Goal: Information Seeking & Learning: Learn about a topic

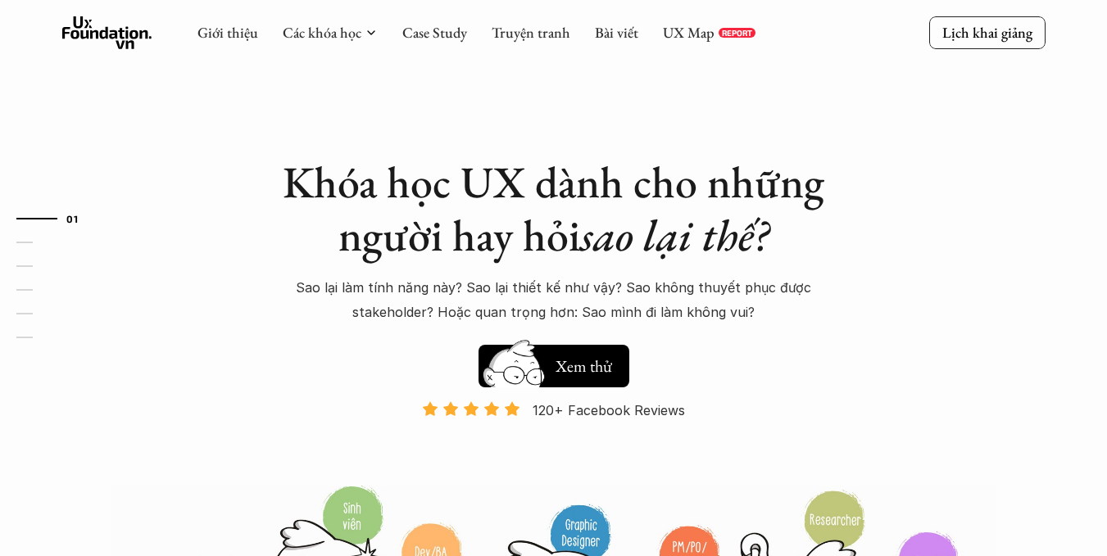
scroll to position [7, 0]
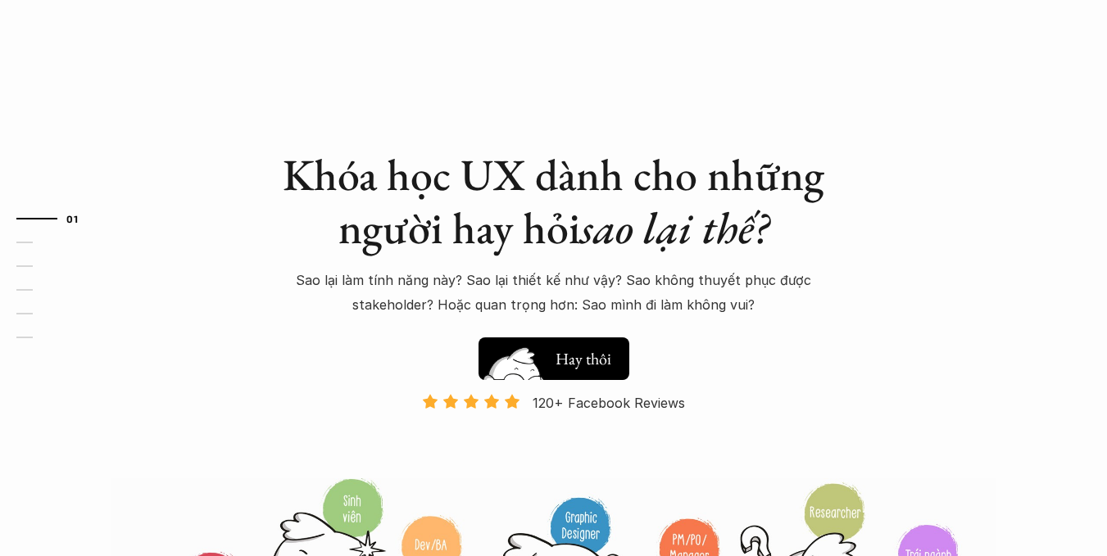
click at [601, 339] on button "Hay thôi Xem thử" at bounding box center [553, 359] width 151 height 43
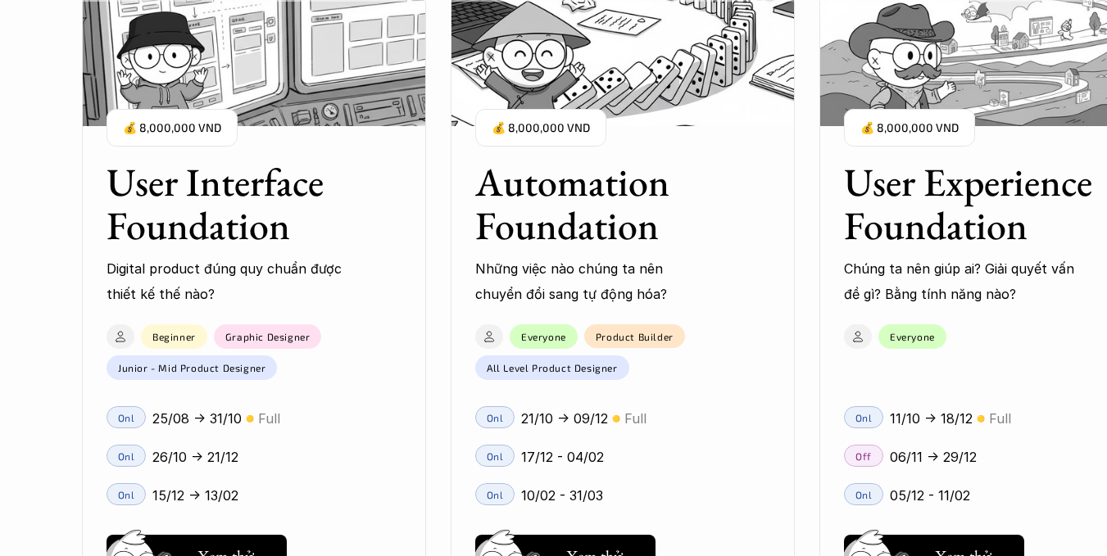
scroll to position [1558, 0]
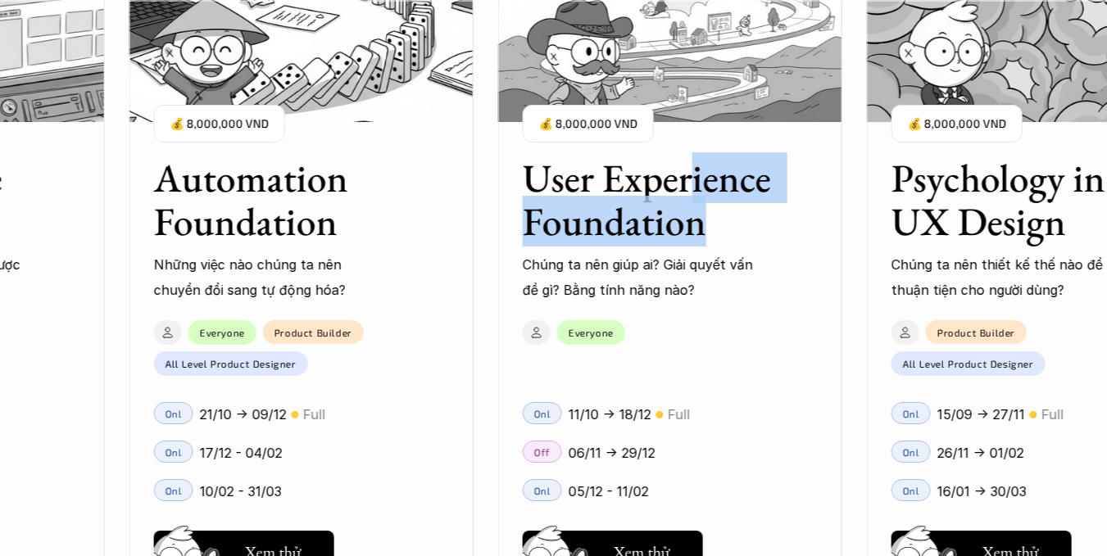
drag, startPoint x: 698, startPoint y: 223, endPoint x: 695, endPoint y: 179, distance: 44.4
click at [695, 179] on h3 "User Experience Foundation" at bounding box center [650, 199] width 254 height 87
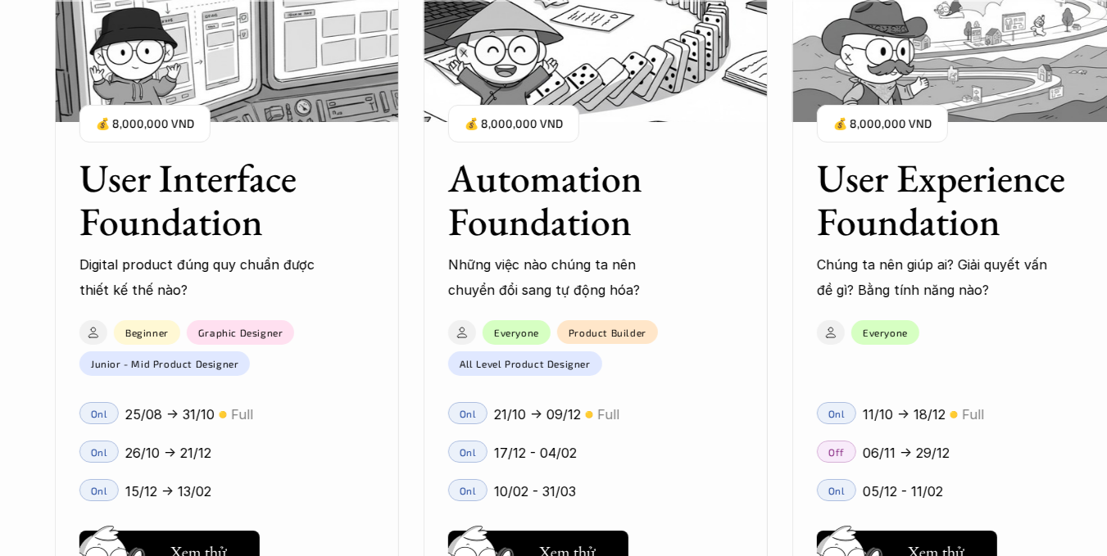
click at [573, 264] on p "Những việc nào chúng ta nên chuyển đổi sang tự động hóa?" at bounding box center [567, 277] width 238 height 50
click at [551, 182] on h3 "Automation Foundation" at bounding box center [575, 199] width 254 height 87
click at [480, 113] on p "💰 8,000,000 VND" at bounding box center [514, 124] width 98 height 22
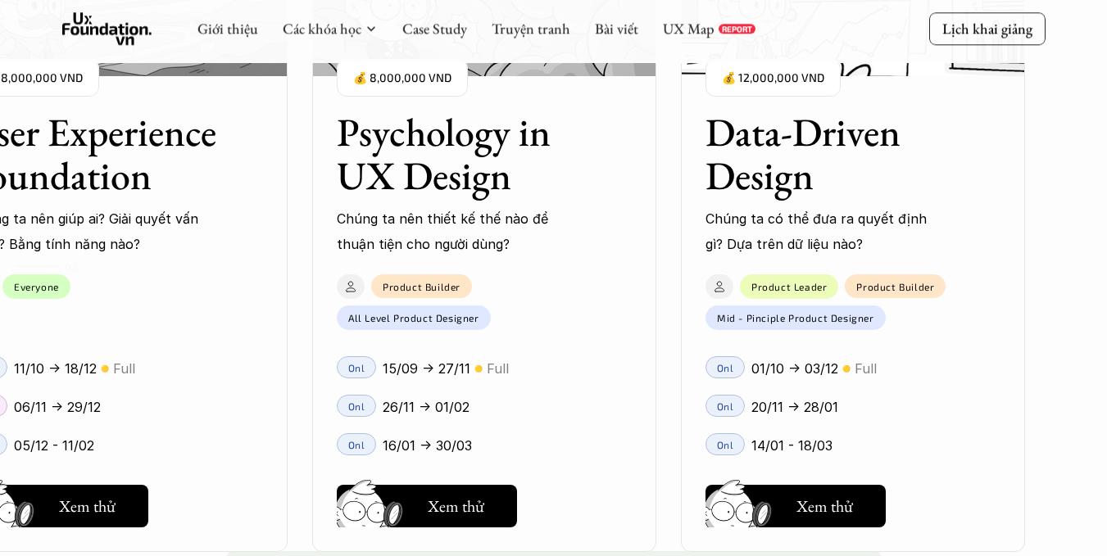
scroll to position [2242, 0]
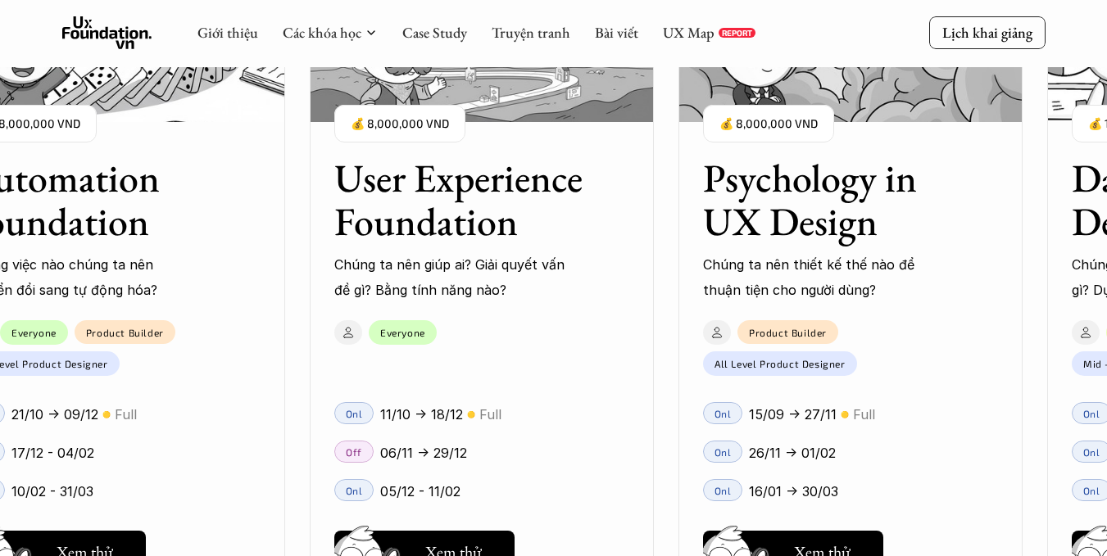
drag, startPoint x: 238, startPoint y: 288, endPoint x: 1044, endPoint y: 315, distance: 805.8
click at [1025, 315] on div "User Interface Foundation Digital product đúng quy chuẩn được thiết kế thế nào?…" at bounding box center [553, 278] width 943 height 556
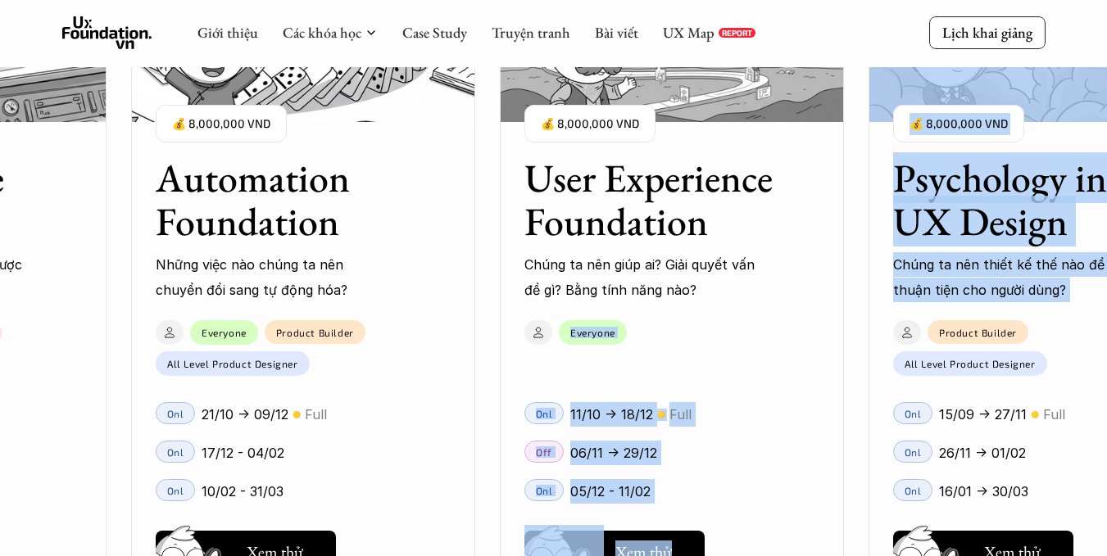
drag, startPoint x: 488, startPoint y: 365, endPoint x: 928, endPoint y: 338, distance: 440.9
click at [928, 338] on div "User Interface Foundation Digital product đúng quy chuẩn được thiết kế thế nào?…" at bounding box center [553, 278] width 943 height 556
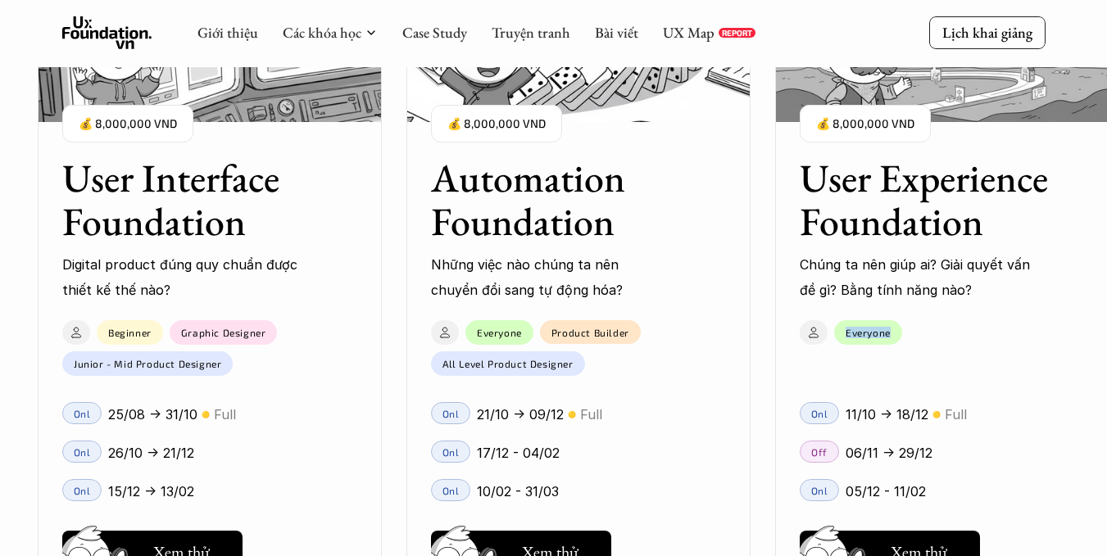
drag, startPoint x: 540, startPoint y: 356, endPoint x: 897, endPoint y: 322, distance: 358.8
click at [897, 322] on div "User Interface Foundation Digital product đúng quy chuẩn được thiết kế thế nào?…" at bounding box center [553, 278] width 943 height 556
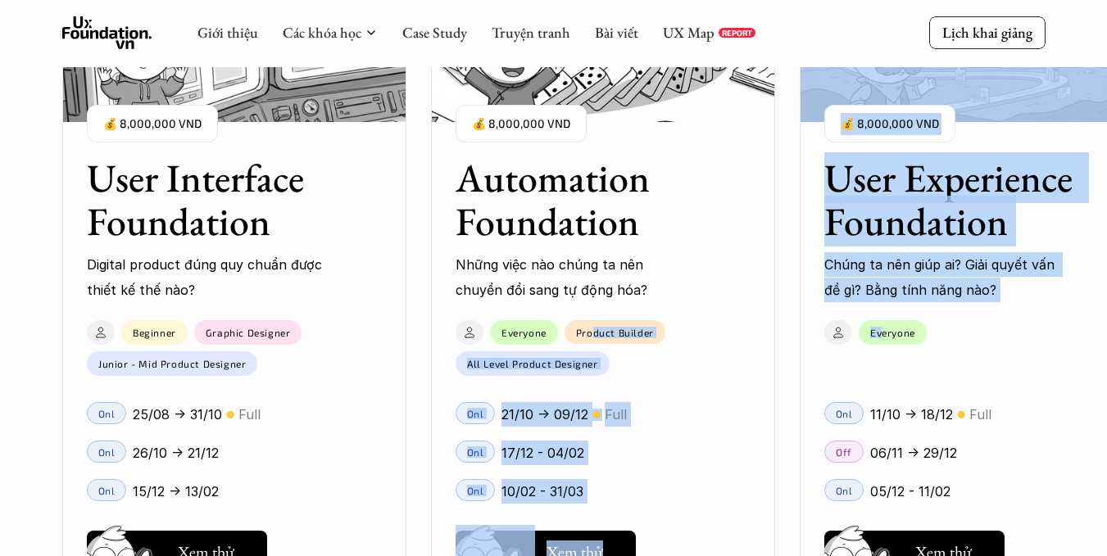
drag, startPoint x: 569, startPoint y: 324, endPoint x: 882, endPoint y: 310, distance: 314.1
click at [882, 310] on div "User Interface Foundation Digital product đúng quy chuẩn được thiết kế thế nào?…" at bounding box center [553, 278] width 943 height 556
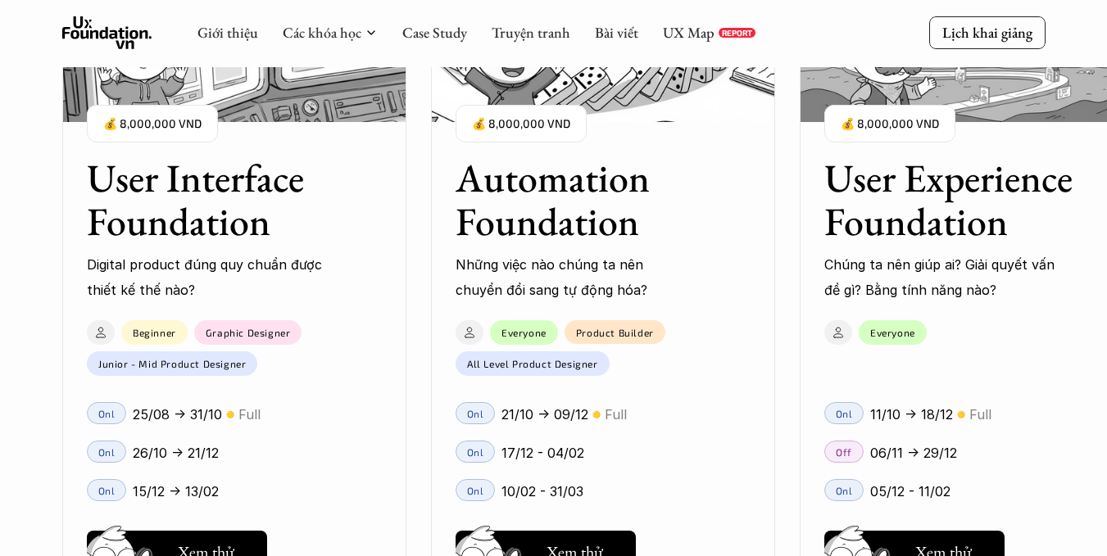
click at [415, 163] on div "User Interface Foundation Digital product đúng quy chuẩn được thiết kế thế nào?…" at bounding box center [971, 278] width 1819 height 556
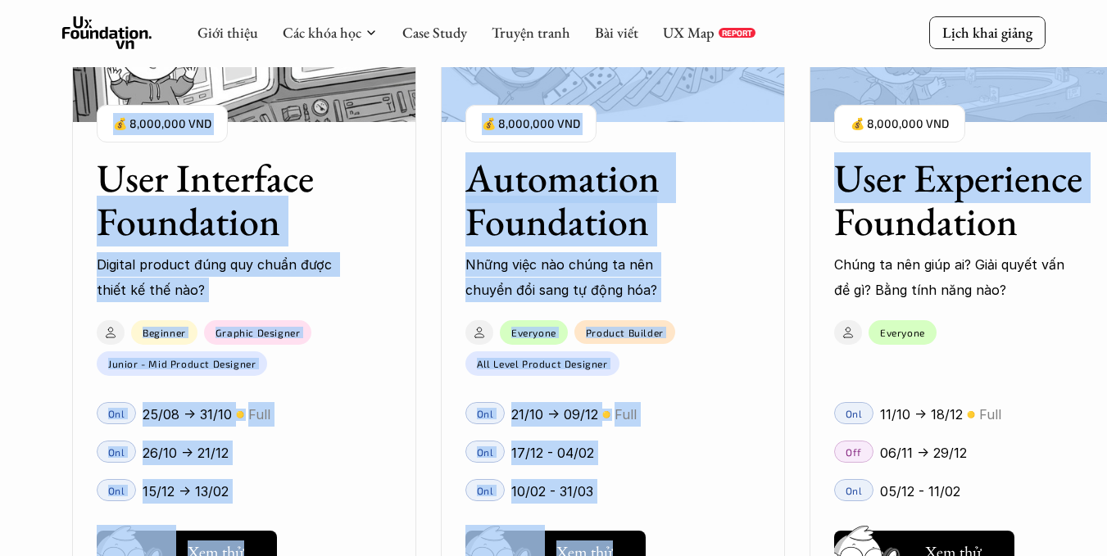
drag, startPoint x: 418, startPoint y: 183, endPoint x: 800, endPoint y: 230, distance: 384.7
click at [800, 230] on div "User Interface Foundation Digital product đúng quy chuẩn được thiết kế thế nào?…" at bounding box center [553, 278] width 943 height 556
click at [341, 234] on h3 "User Interface Foundation" at bounding box center [224, 199] width 254 height 87
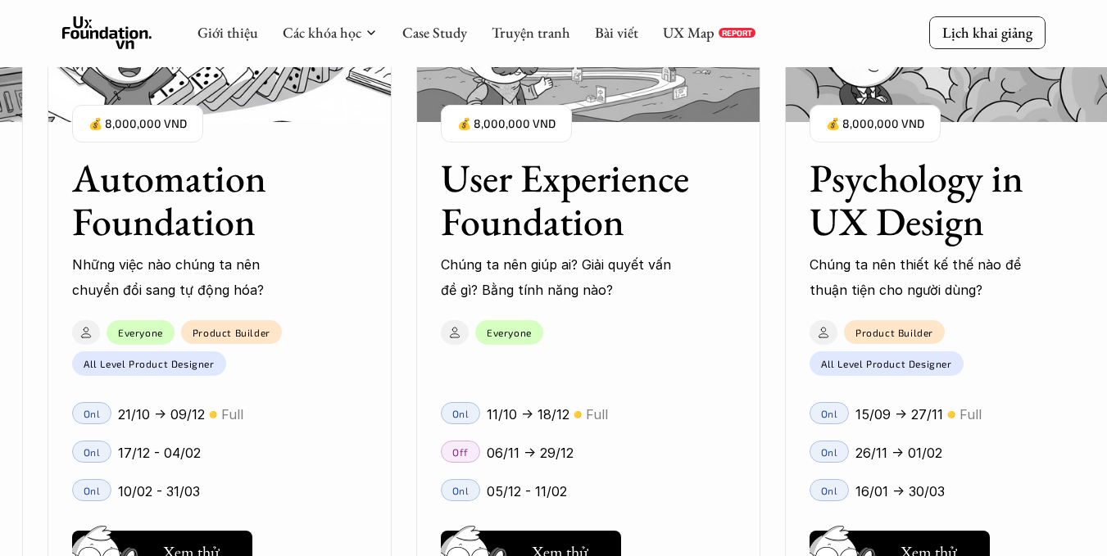
click at [109, 138] on div "01 02 03 04 05 06" at bounding box center [82, 278] width 164 height 556
click at [114, 124] on div "01 02 03 04 05 06" at bounding box center [82, 278] width 164 height 556
click at [228, 553] on button "Hay thôi Xem thử" at bounding box center [162, 552] width 180 height 43
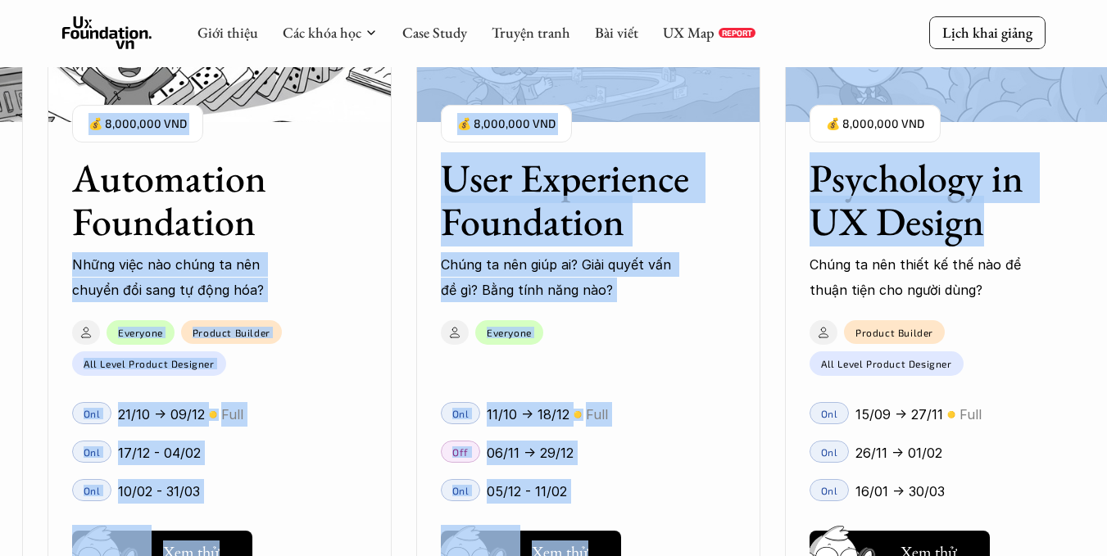
drag, startPoint x: 746, startPoint y: 225, endPoint x: 350, endPoint y: 211, distance: 396.8
click at [350, 211] on div "User Interface Foundation Digital product đúng quy chuẩn được thiết kế thế nào?…" at bounding box center [588, 278] width 1819 height 556
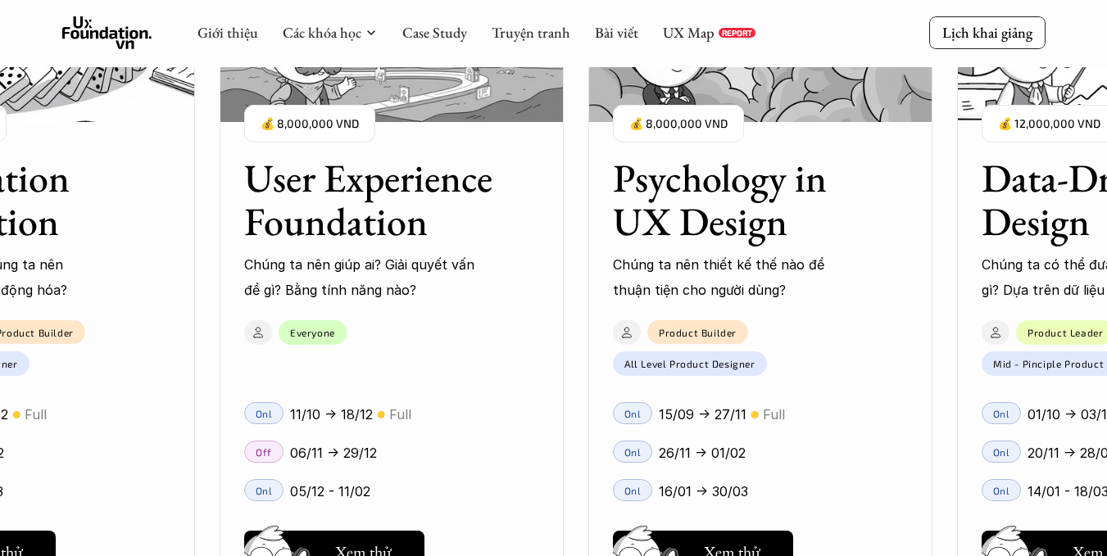
click at [638, 300] on p "Chúng ta nên thiết kế thế nào để thuận tiện cho người dùng?" at bounding box center [732, 277] width 238 height 50
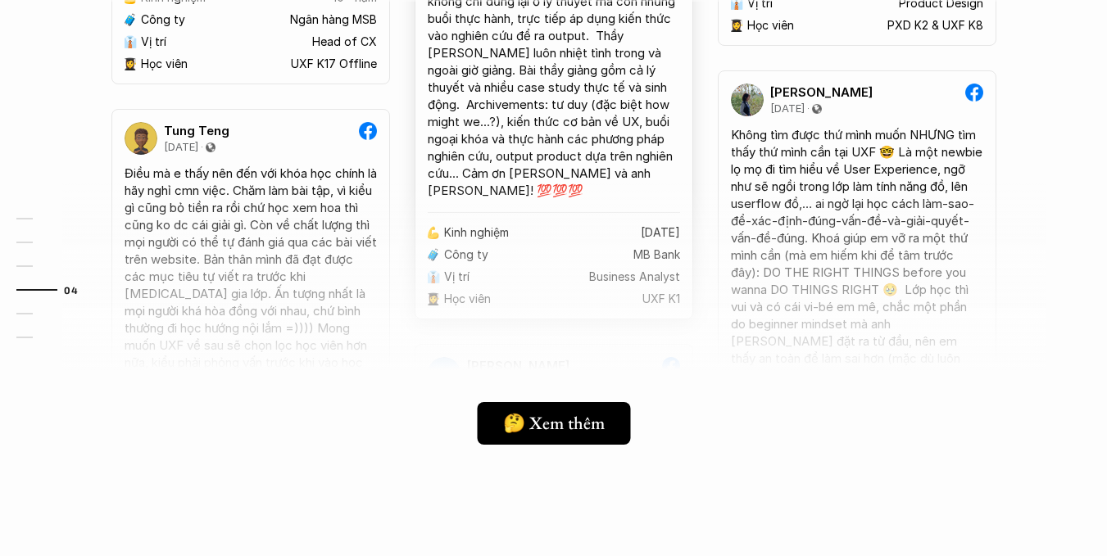
scroll to position [4618, 0]
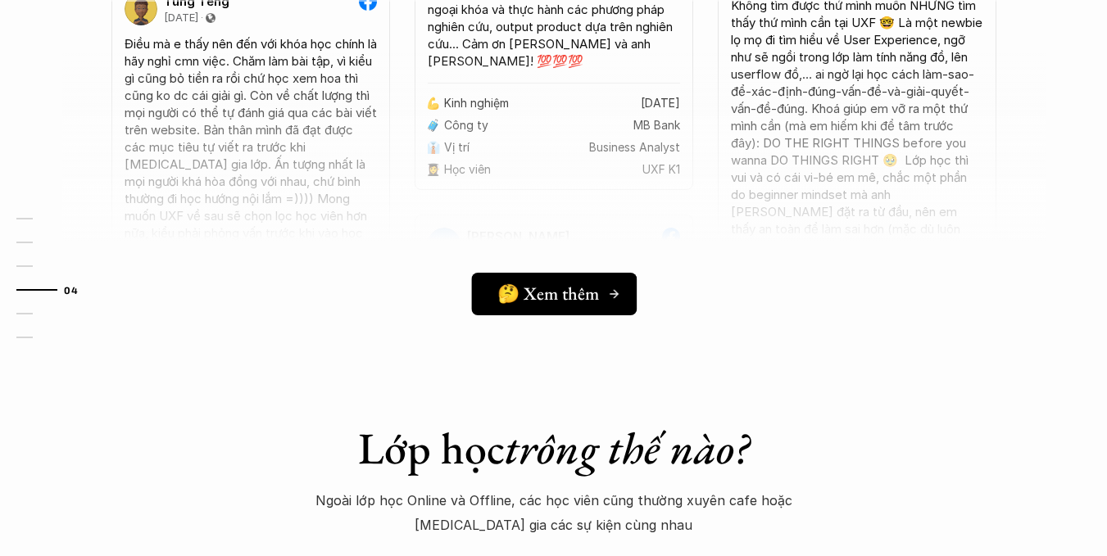
click at [571, 274] on link "🤔 Xem thêm" at bounding box center [554, 294] width 166 height 43
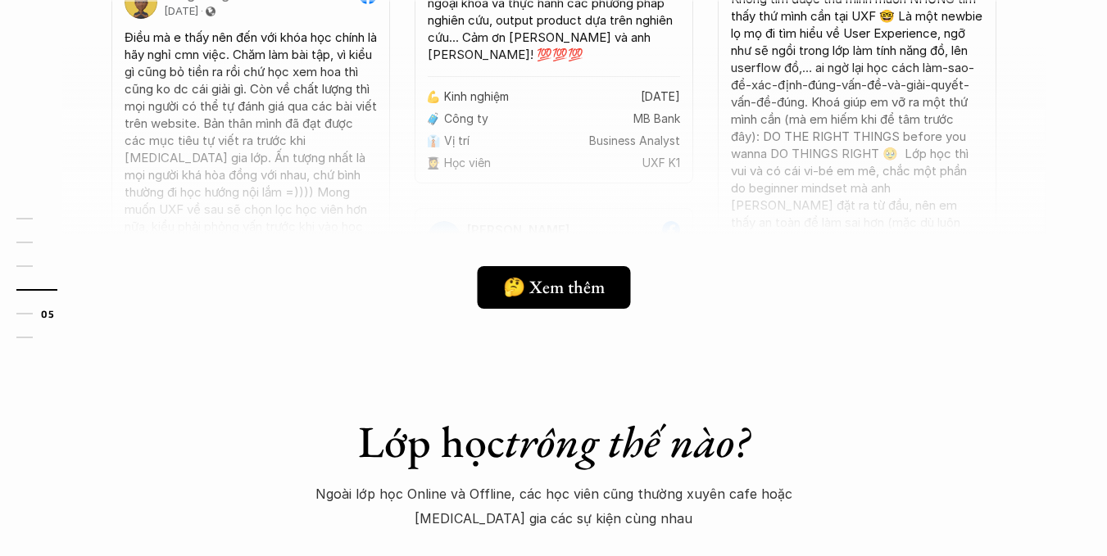
scroll to position [5109, 0]
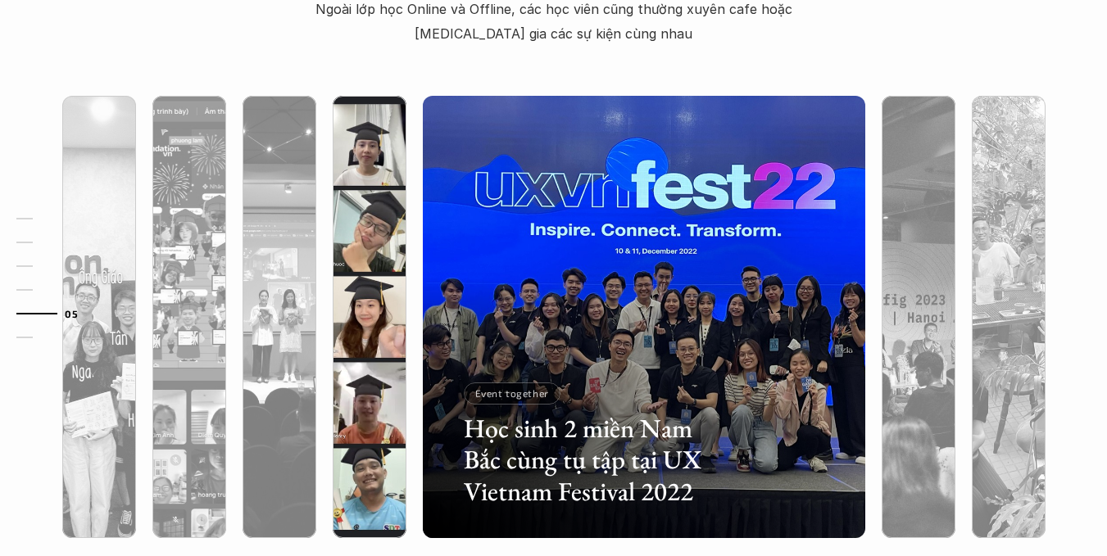
click at [381, 262] on img at bounding box center [369, 317] width 451 height 442
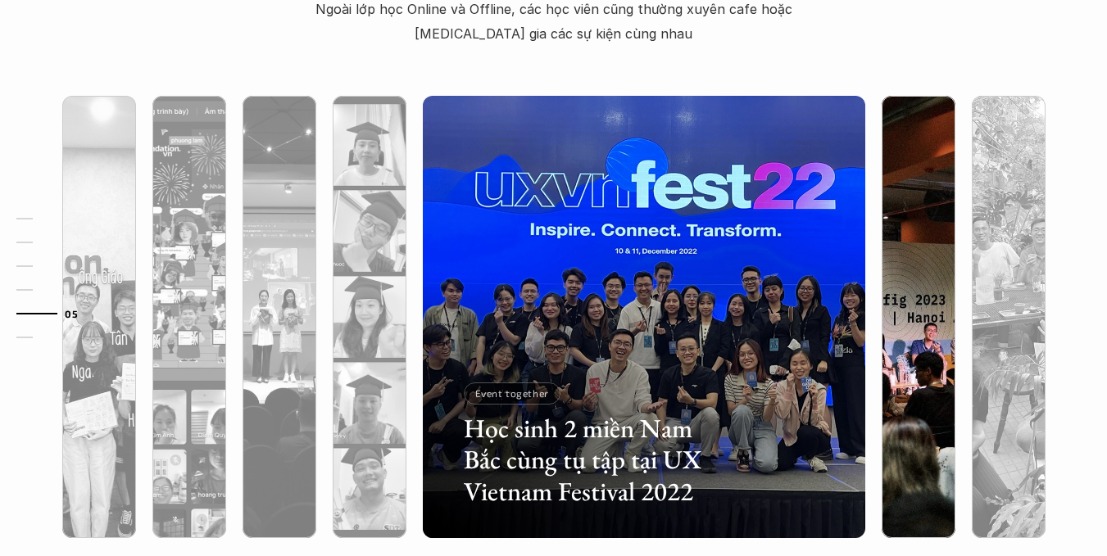
click at [893, 239] on img at bounding box center [918, 317] width 451 height 442
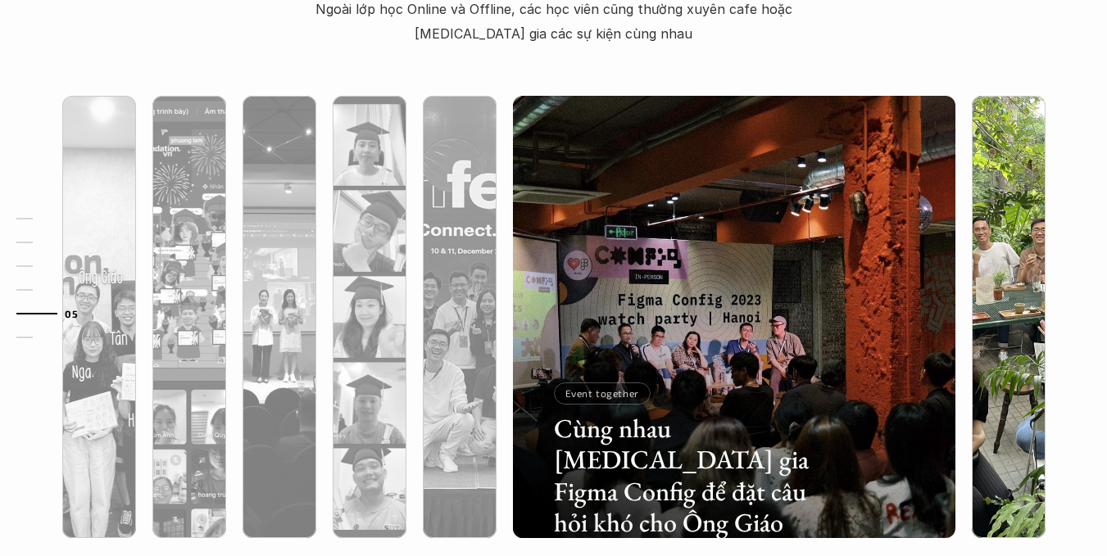
click at [1005, 221] on img at bounding box center [1008, 317] width 451 height 442
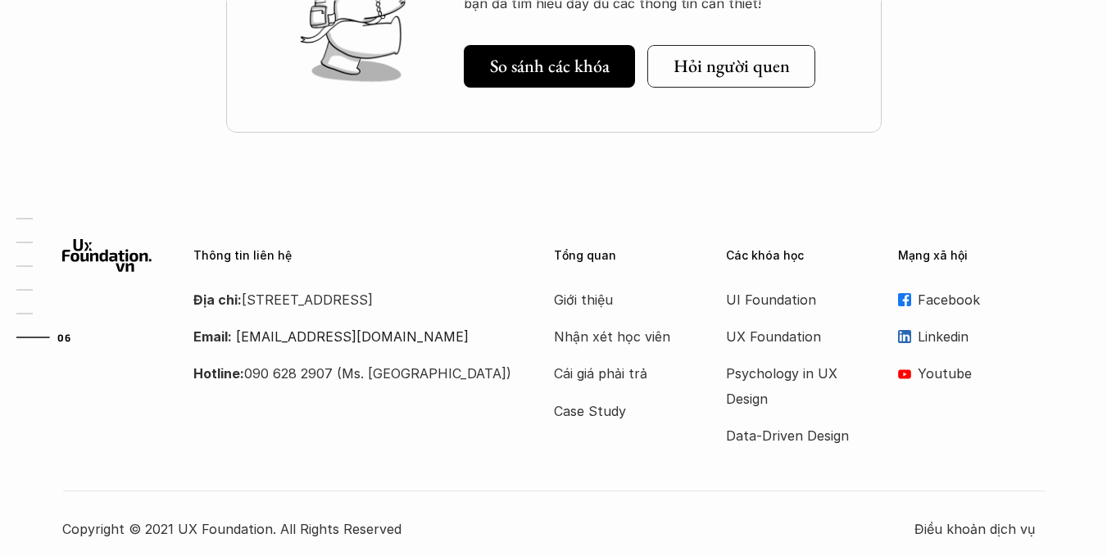
scroll to position [5927, 0]
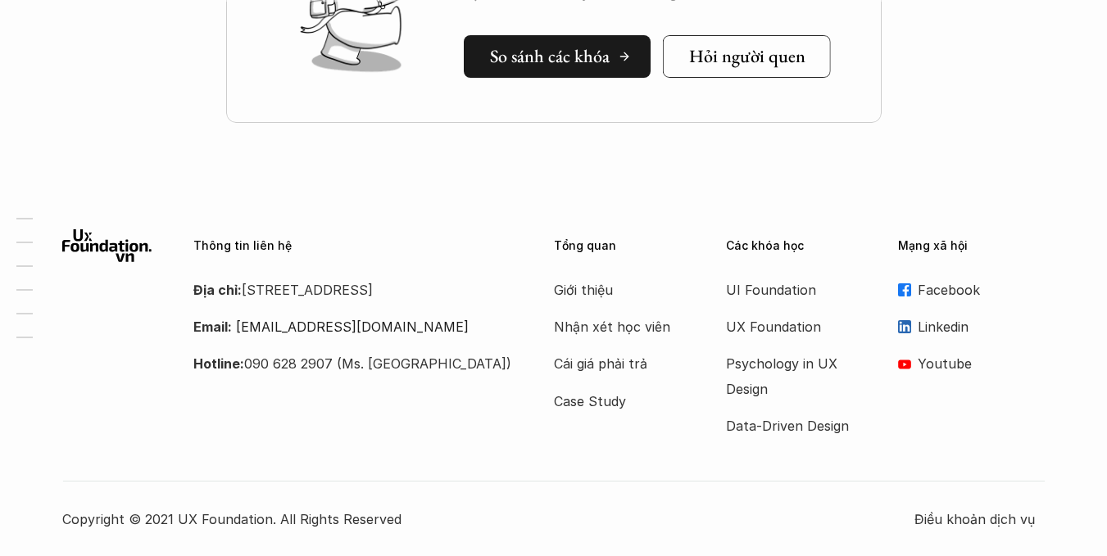
click at [562, 46] on h5 "So sánh các khóa" at bounding box center [550, 56] width 120 height 21
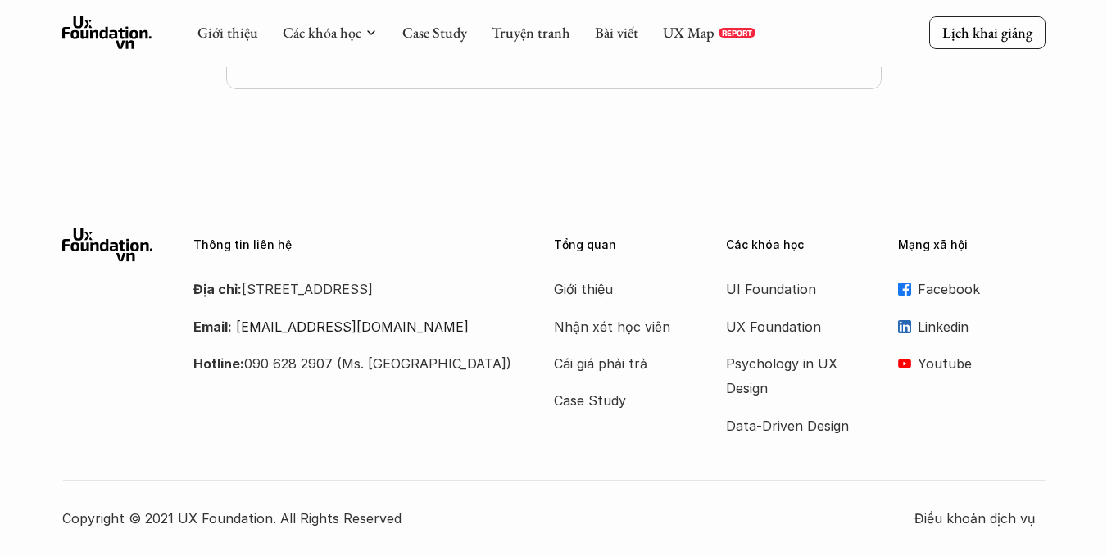
scroll to position [883, 0]
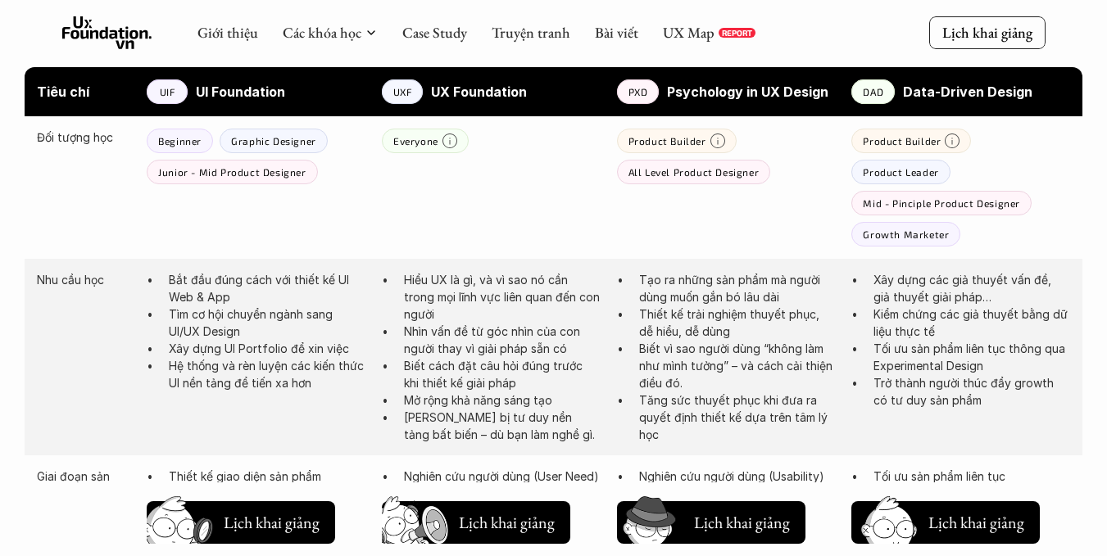
drag, startPoint x: 893, startPoint y: 224, endPoint x: 0, endPoint y: 216, distance: 893.1
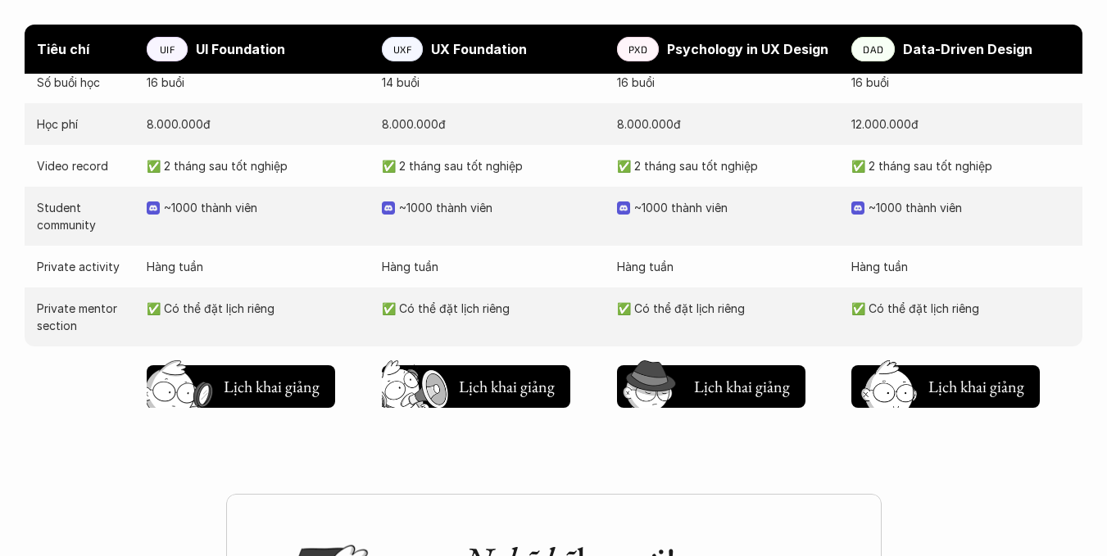
scroll to position [1802, 0]
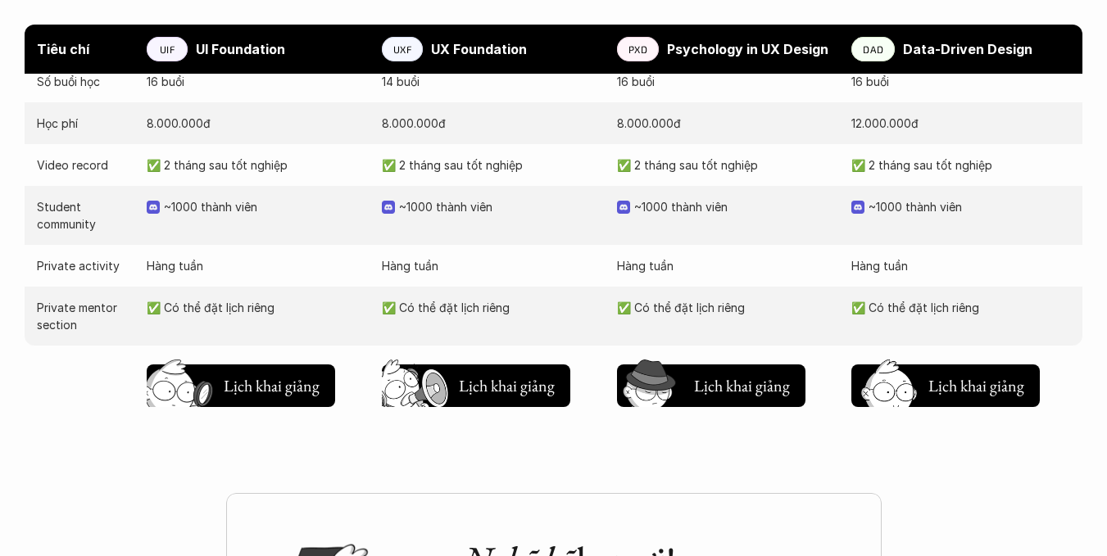
drag, startPoint x: 185, startPoint y: 154, endPoint x: 769, endPoint y: 269, distance: 595.3
click at [769, 269] on p "Hàng tuần" at bounding box center [726, 265] width 219 height 17
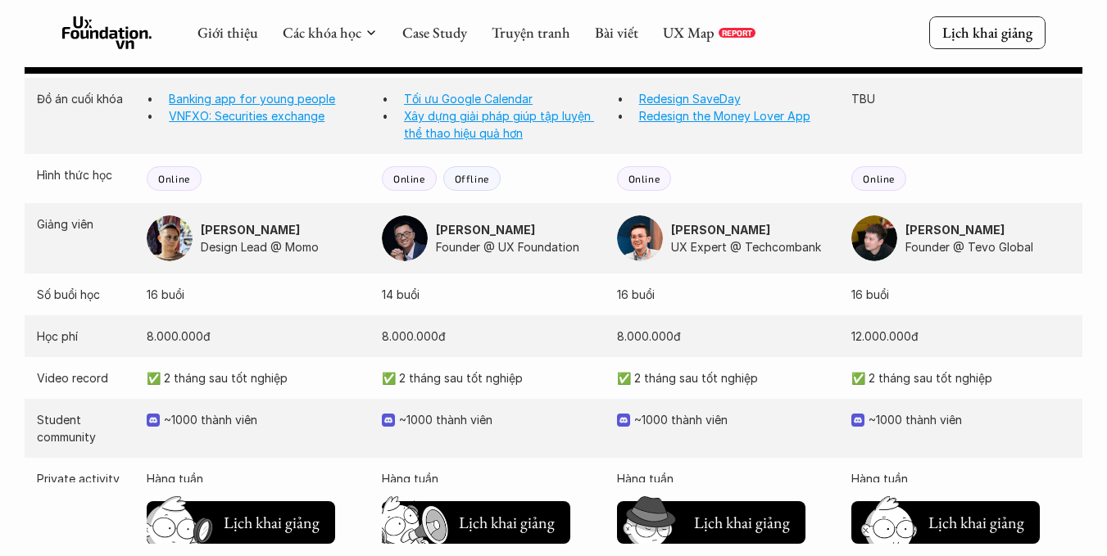
scroll to position [1557, 0]
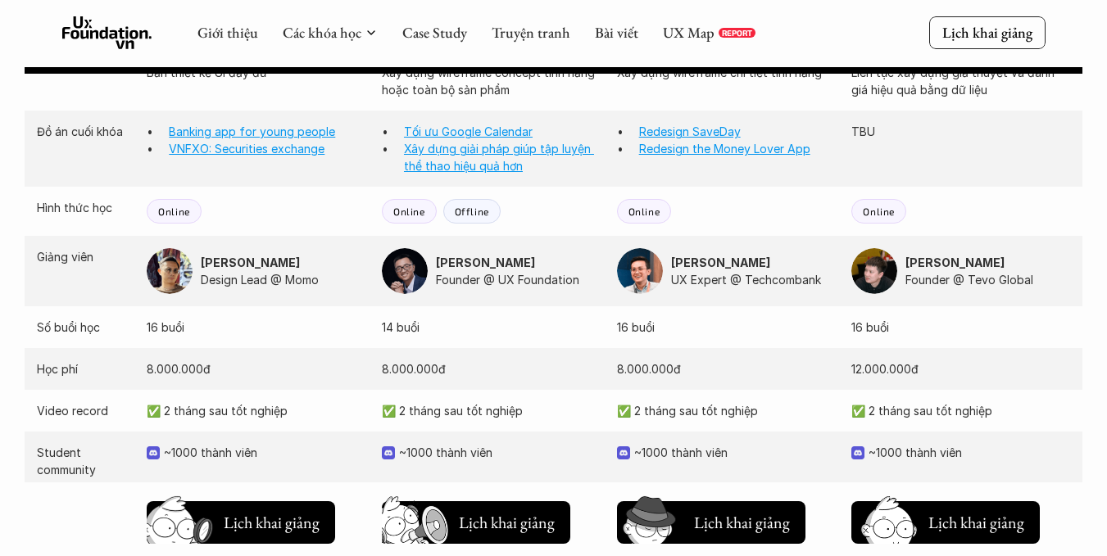
drag, startPoint x: 897, startPoint y: 186, endPoint x: 909, endPoint y: 186, distance: 11.5
click at [907, 186] on div "Giai đoạn sản phẩm Thiết kế giao diện sản phẩm Nghiên cứu người dùng (User Need…" at bounding box center [554, 223] width 1058 height 883
click at [658, 282] on img at bounding box center [640, 271] width 46 height 46
click at [549, 313] on div "Số buổi học 16 buổi 14 buổi 16 buổi 16 buổi" at bounding box center [554, 327] width 1058 height 42
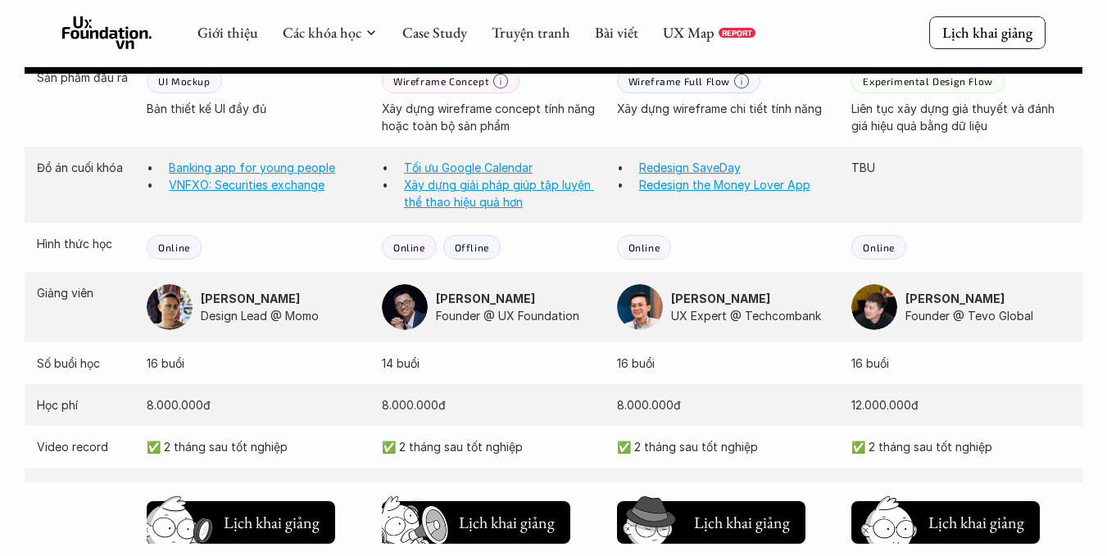
scroll to position [1511, 0]
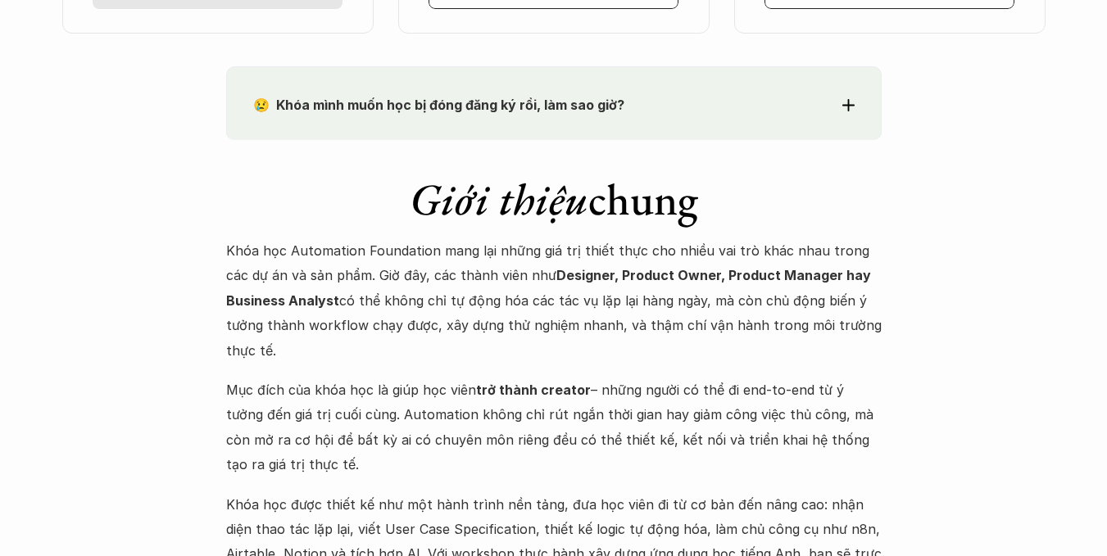
scroll to position [1607, 0]
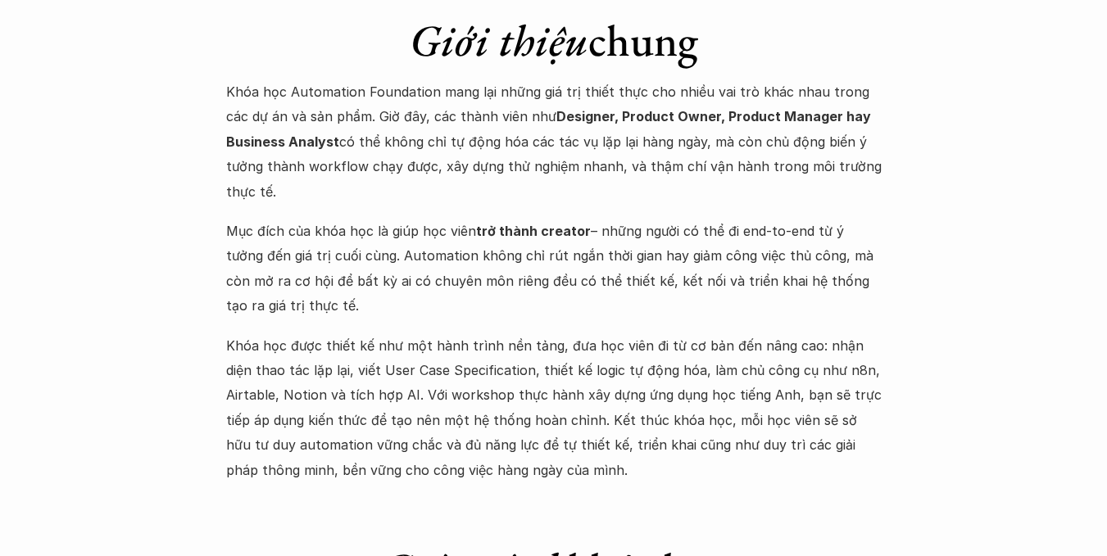
drag, startPoint x: 325, startPoint y: 94, endPoint x: 366, endPoint y: 311, distance: 220.1
click at [366, 311] on div "Khóa học Automation Foundation mang lại những giá trị thiết thực cho nhiều vai …" at bounding box center [553, 280] width 655 height 403
click at [366, 311] on p "Mục đích của khóa học là giúp học viên trở thành creator – những người có thể đ…" at bounding box center [553, 269] width 655 height 100
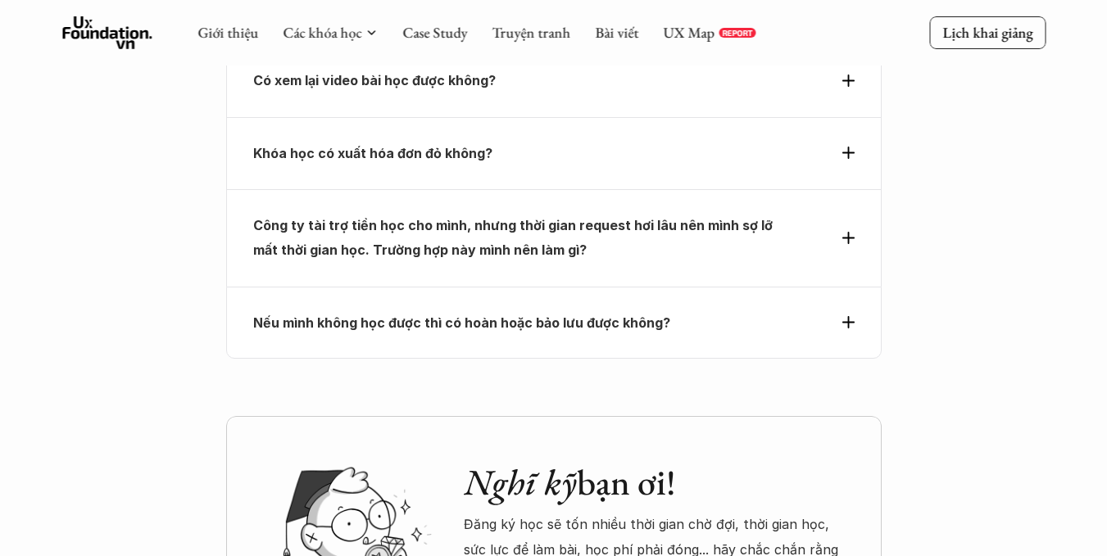
scroll to position [6278, 0]
click at [684, 212] on p "Công ty tài trợ tiền học cho mình, nhưng thời gian request hơi lâu nên mình sợ …" at bounding box center [524, 237] width 542 height 50
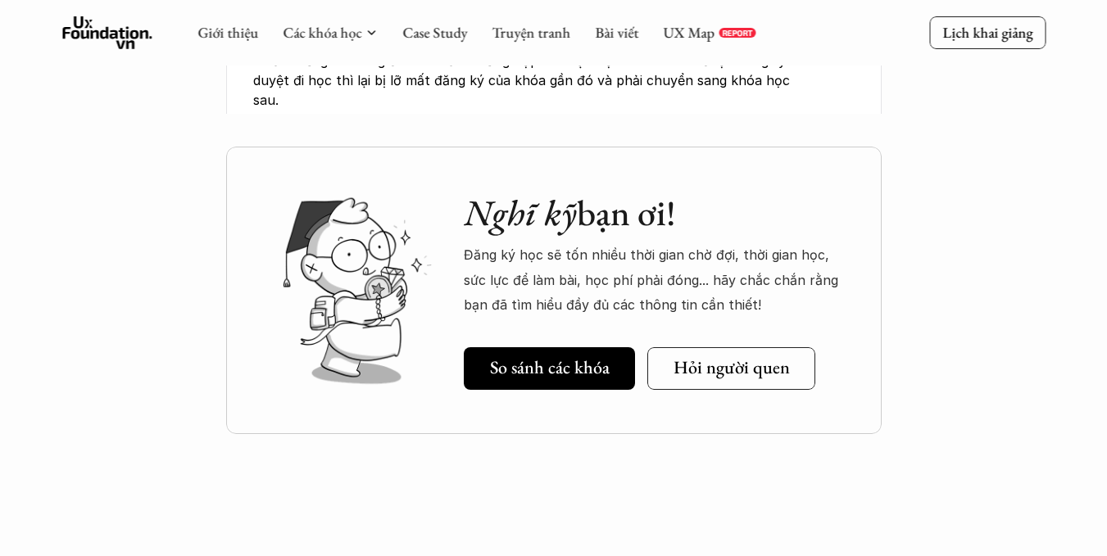
scroll to position [5864, 0]
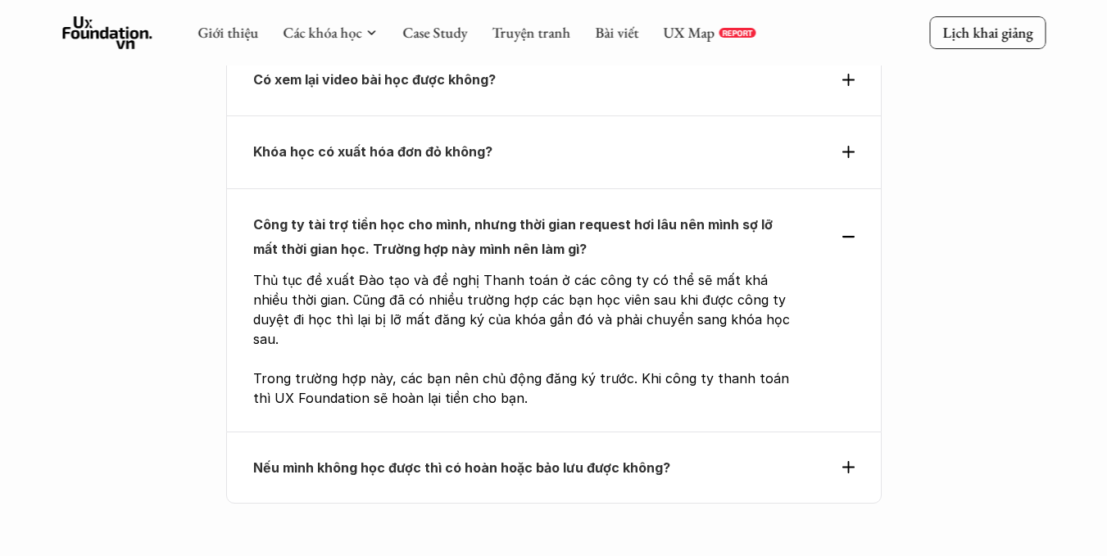
click at [684, 212] on p "Công ty tài trợ tiền học cho mình, nhưng thời gian request hơi lâu nên mình sợ …" at bounding box center [524, 237] width 542 height 50
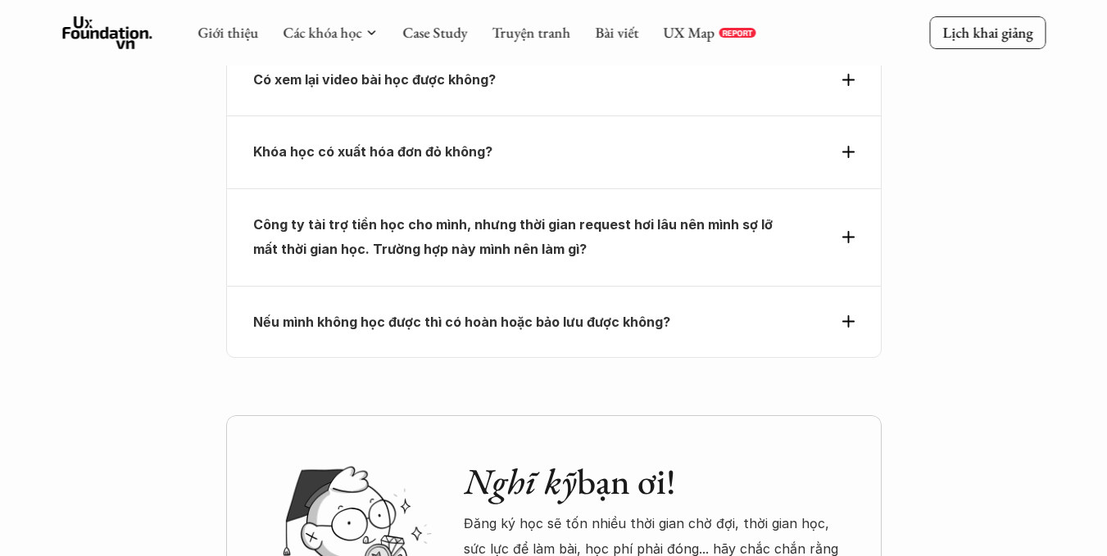
click at [684, 212] on p "Công ty tài trợ tiền học cho mình, nhưng thời gian request hơi lâu nên mình sợ …" at bounding box center [524, 237] width 542 height 50
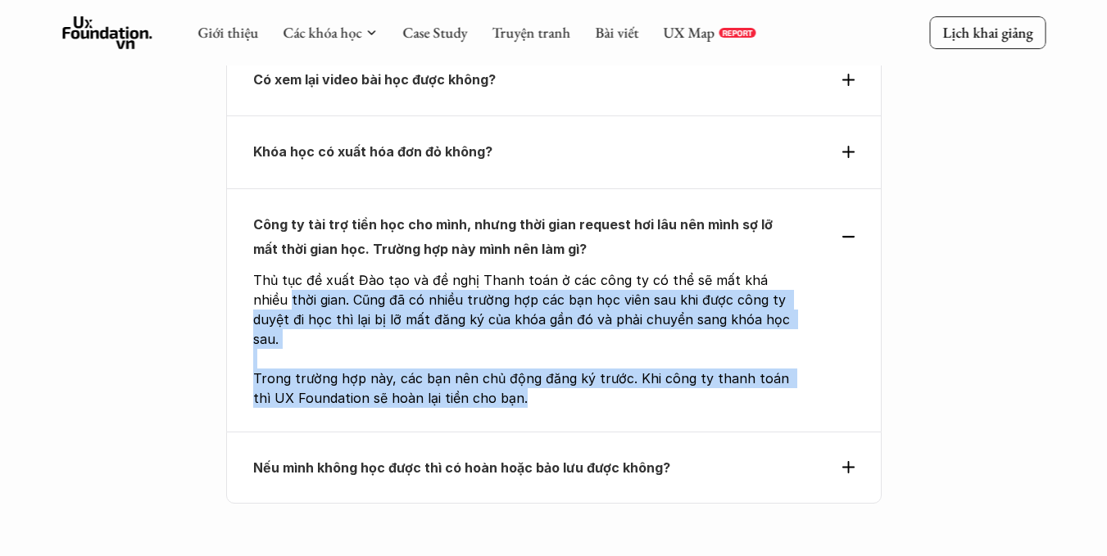
drag, startPoint x: 533, startPoint y: 326, endPoint x: 234, endPoint y: 248, distance: 309.8
click at [234, 248] on div "Công ty tài trợ tiền học cho mình, nhưng thời gian request hơi lâu nên mình sợ …" at bounding box center [553, 309] width 655 height 243
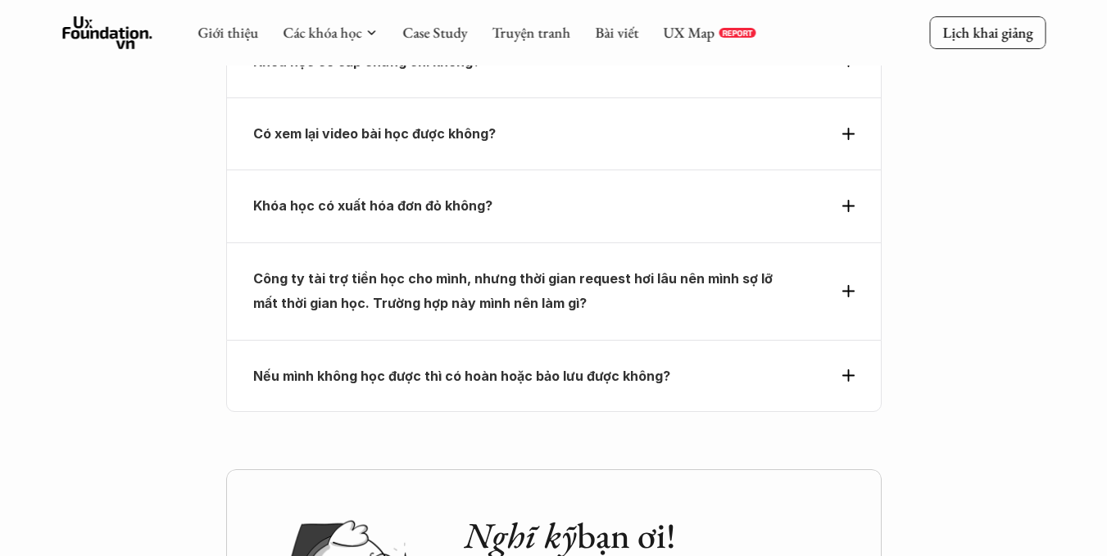
scroll to position [5700, 0]
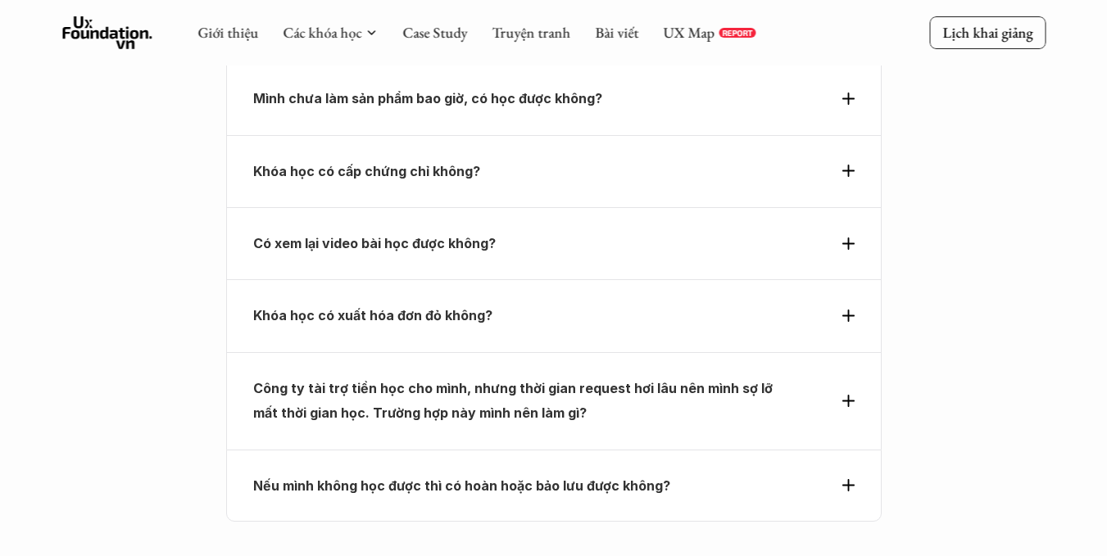
click at [406, 307] on strong "Khóa học có xuất hóa đơn đỏ không?" at bounding box center [372, 315] width 239 height 16
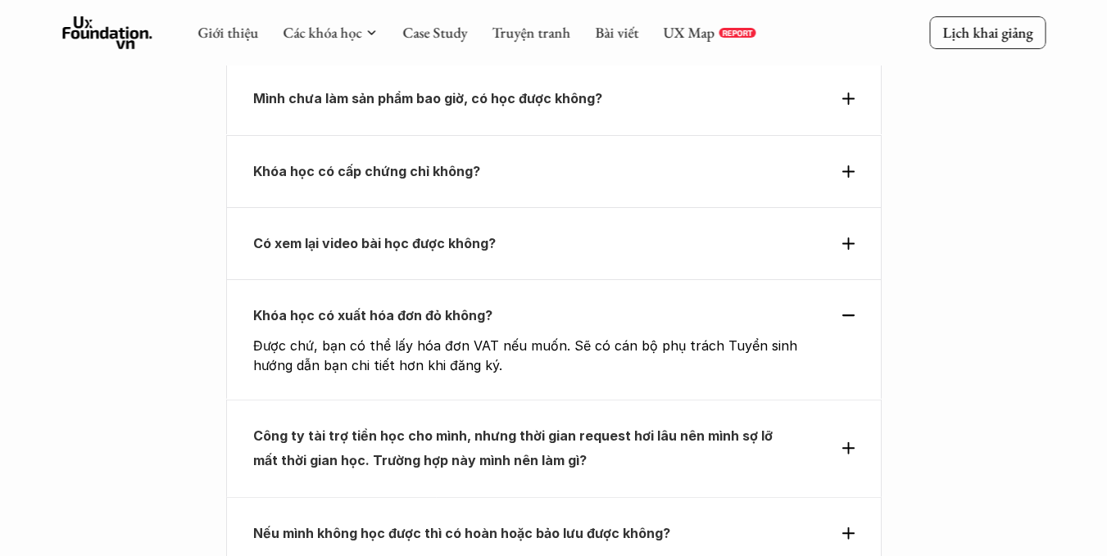
click at [406, 307] on strong "Khóa học có xuất hóa đơn đỏ không?" at bounding box center [372, 315] width 239 height 16
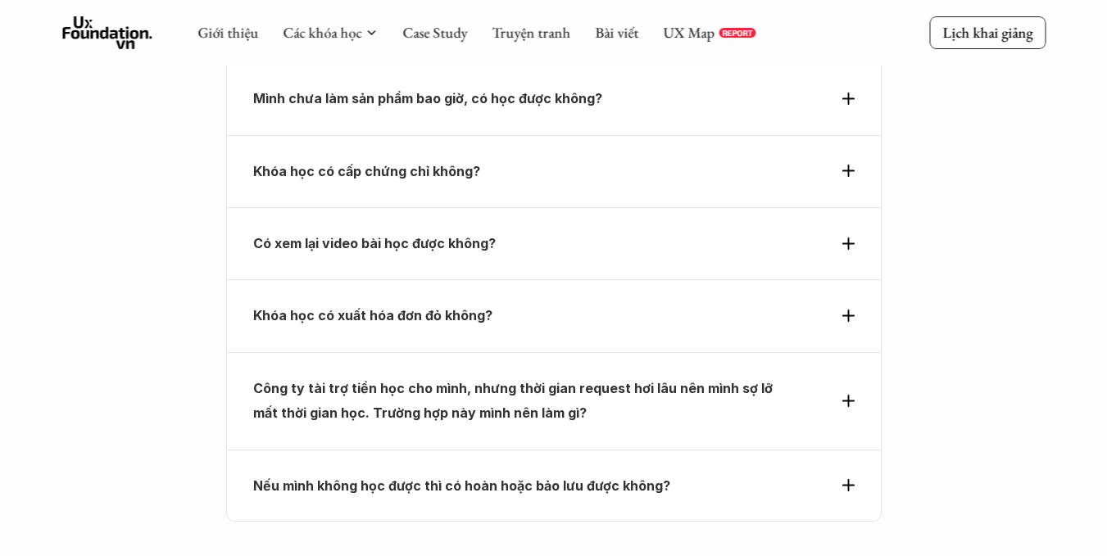
click at [419, 235] on strong "Có xem lại video bài học được không?" at bounding box center [374, 243] width 243 height 16
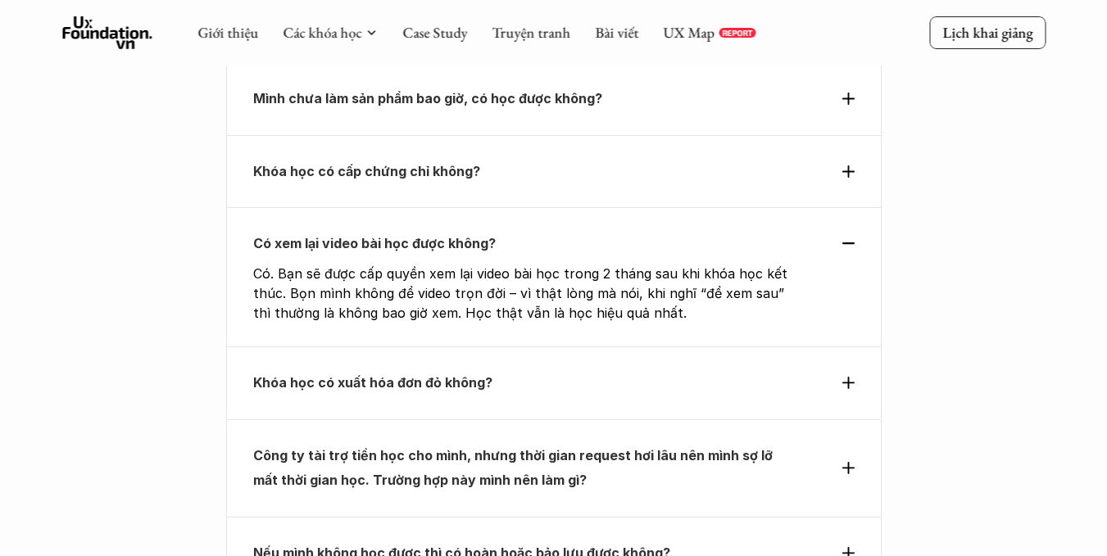
click at [419, 235] on strong "Có xem lại video bài học được không?" at bounding box center [374, 243] width 243 height 16
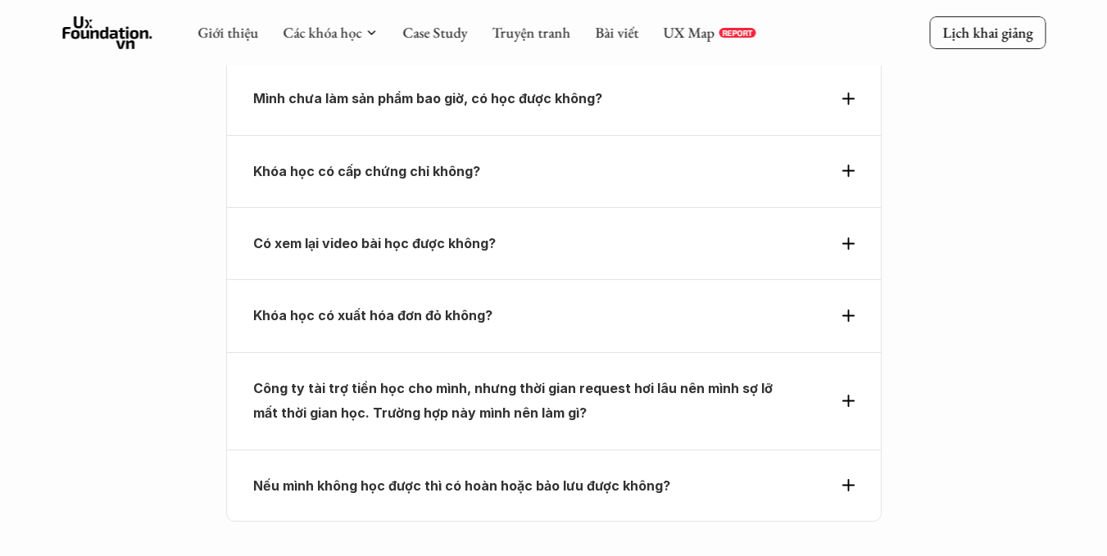
click at [413, 163] on strong "Khóa học có cấp chứng chỉ không?" at bounding box center [366, 171] width 227 height 16
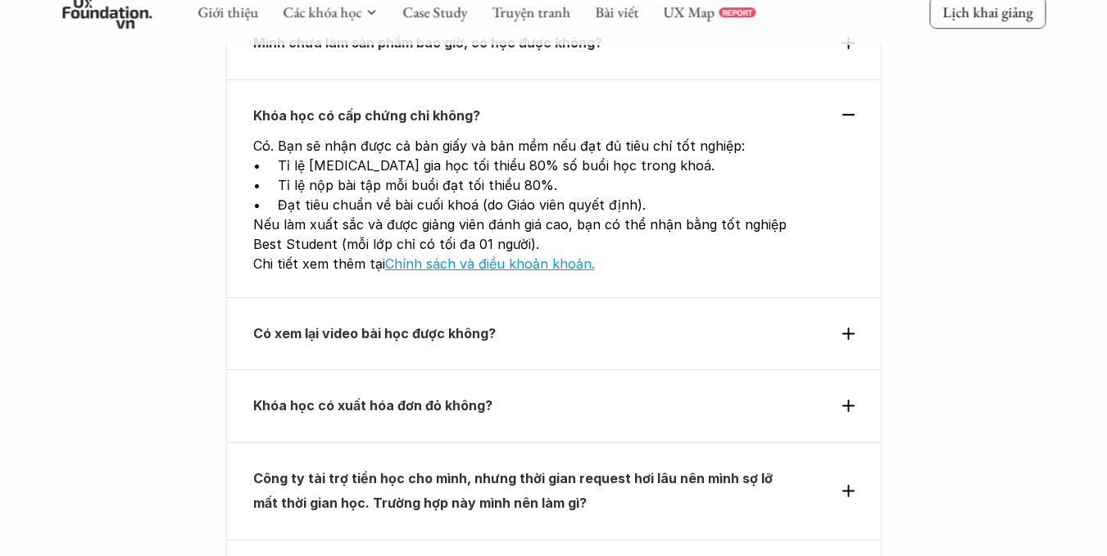
scroll to position [5782, 0]
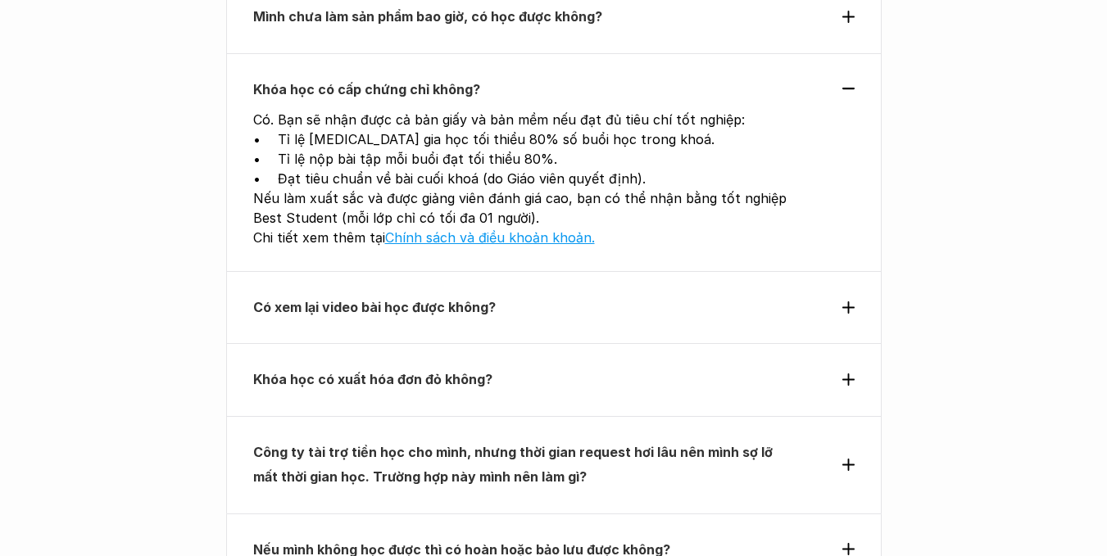
click at [476, 299] on strong "Có xem lại video bài học được không?" at bounding box center [374, 307] width 243 height 16
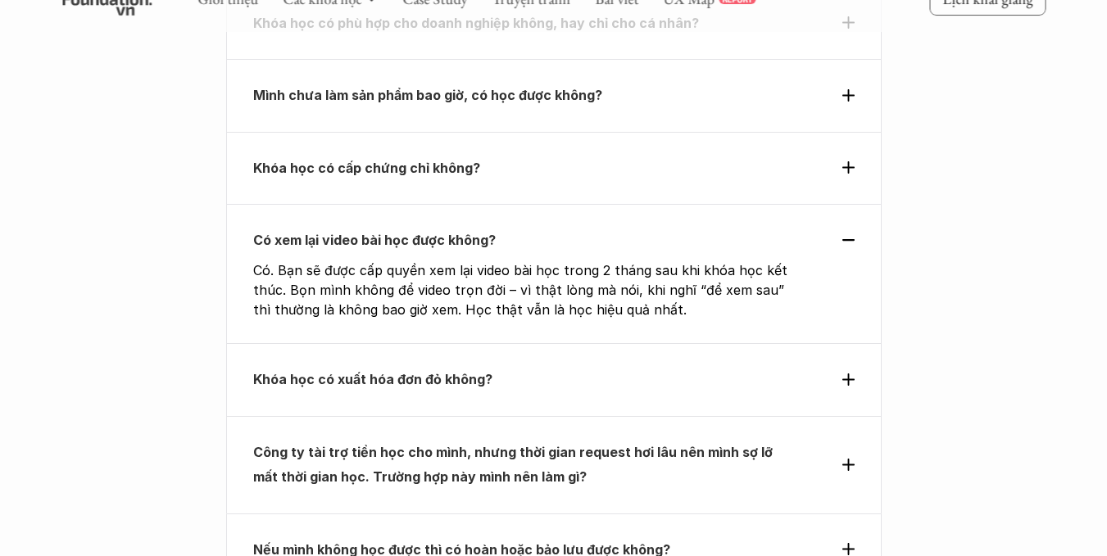
scroll to position [5700, 0]
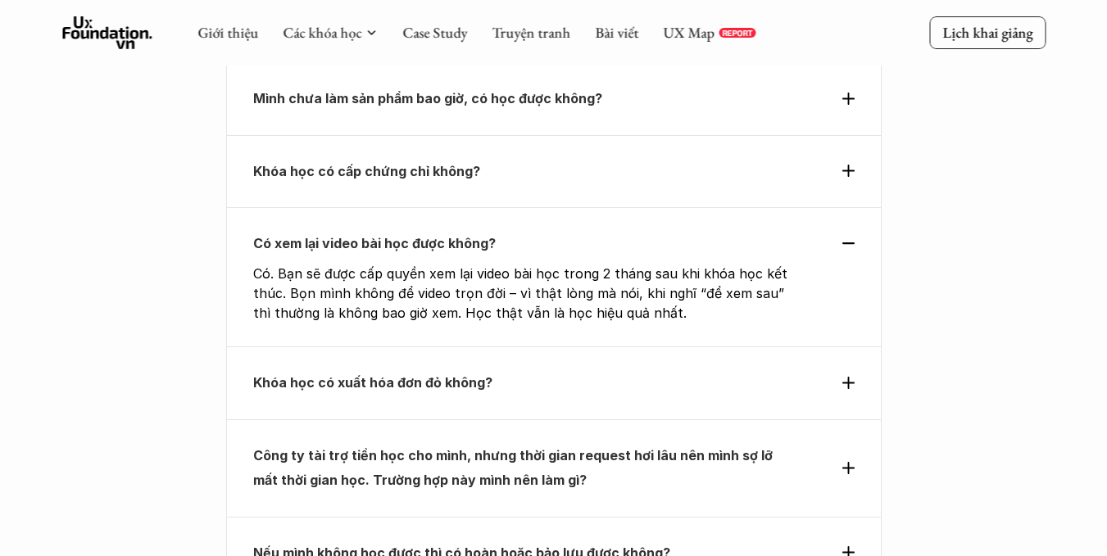
click at [478, 136] on div "Khóa học có cấp chứng chỉ không?" at bounding box center [553, 171] width 655 height 72
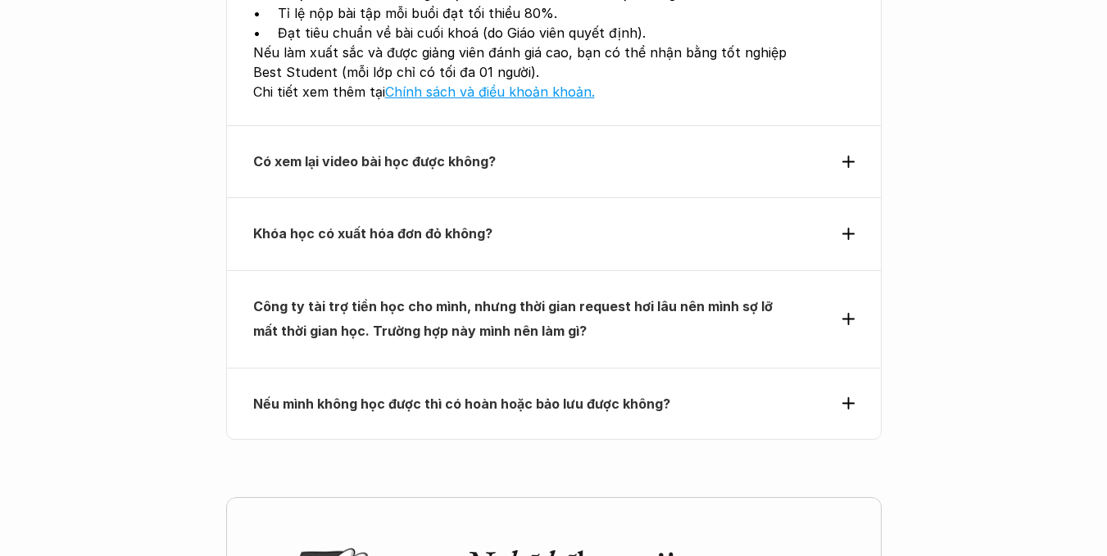
scroll to position [5929, 0]
click at [554, 395] on strong "Nếu mình không học được thì có hoàn hoặc bảo lưu được không?" at bounding box center [461, 403] width 417 height 16
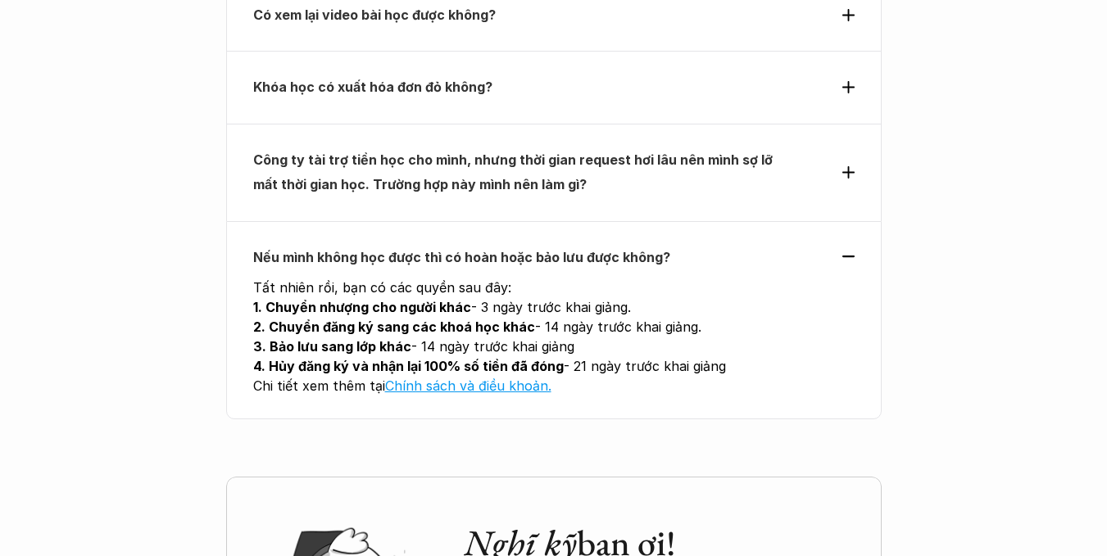
click at [551, 147] on p "Công ty tài trợ tiền học cho mình, nhưng thời gian request hơi lâu nên mình sợ …" at bounding box center [524, 172] width 542 height 50
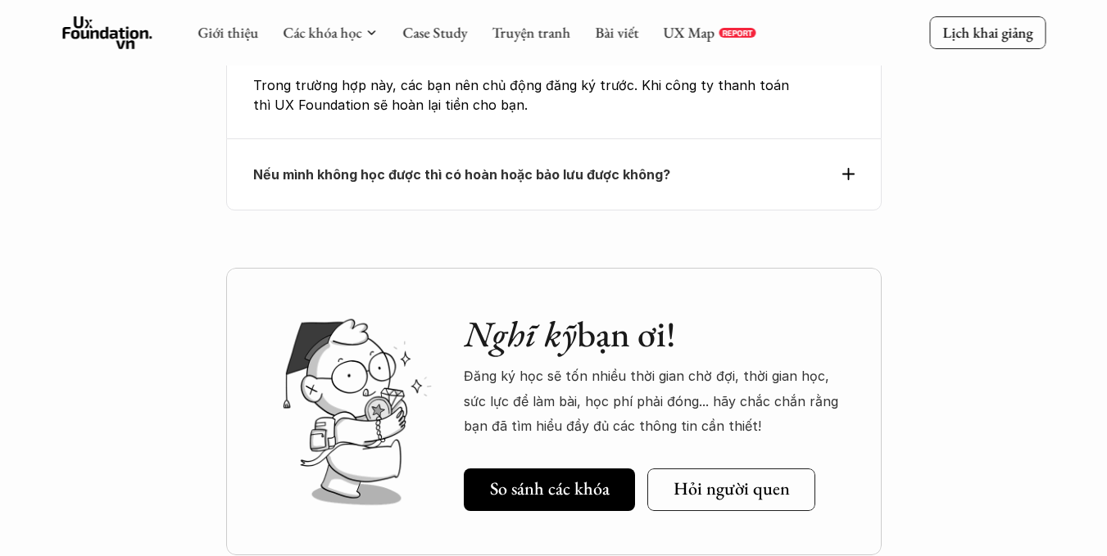
scroll to position [6092, 0]
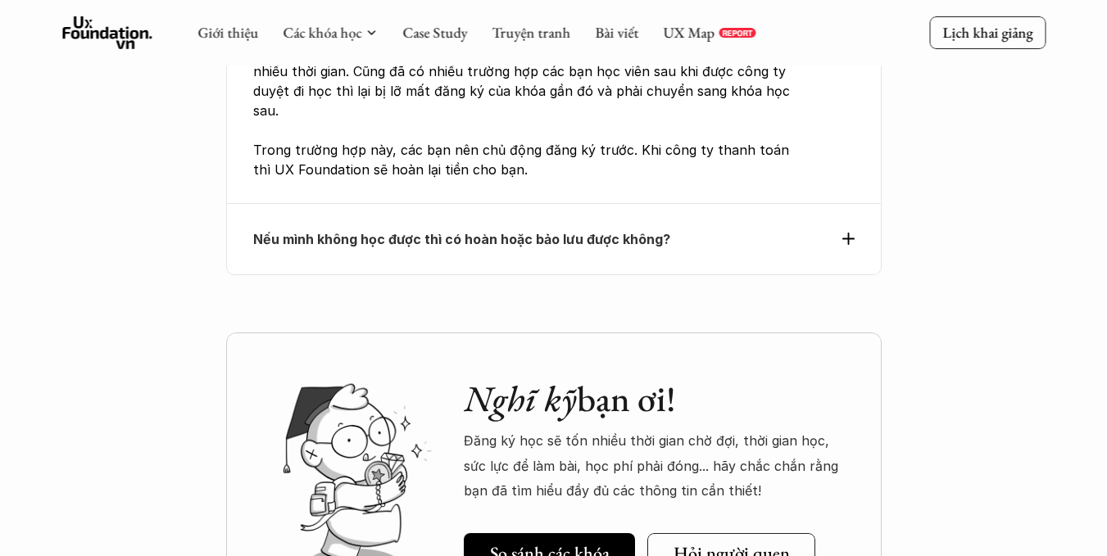
click at [445, 231] on strong "Nếu mình không học được thì có hoàn hoặc bảo lưu được không?" at bounding box center [461, 239] width 417 height 16
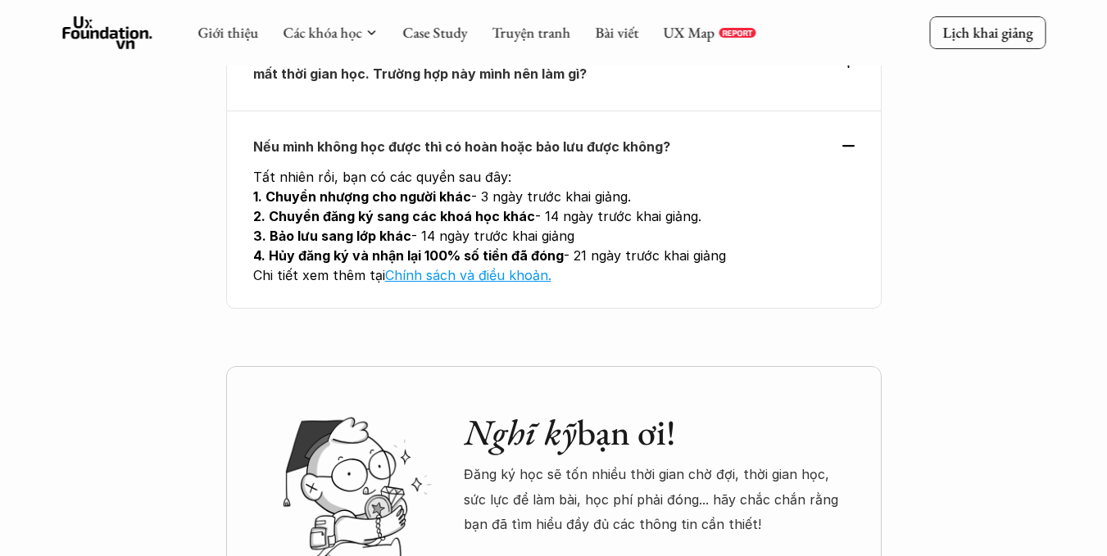
scroll to position [6010, 0]
